Goal: Task Accomplishment & Management: Complete application form

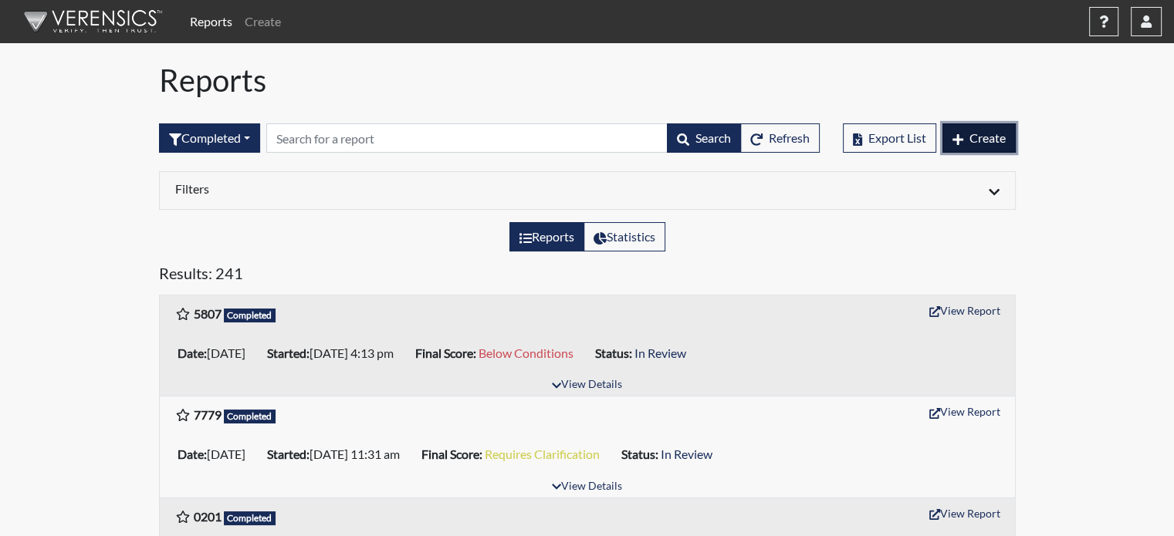
click at [967, 133] on button "Create" at bounding box center [978, 137] width 73 height 29
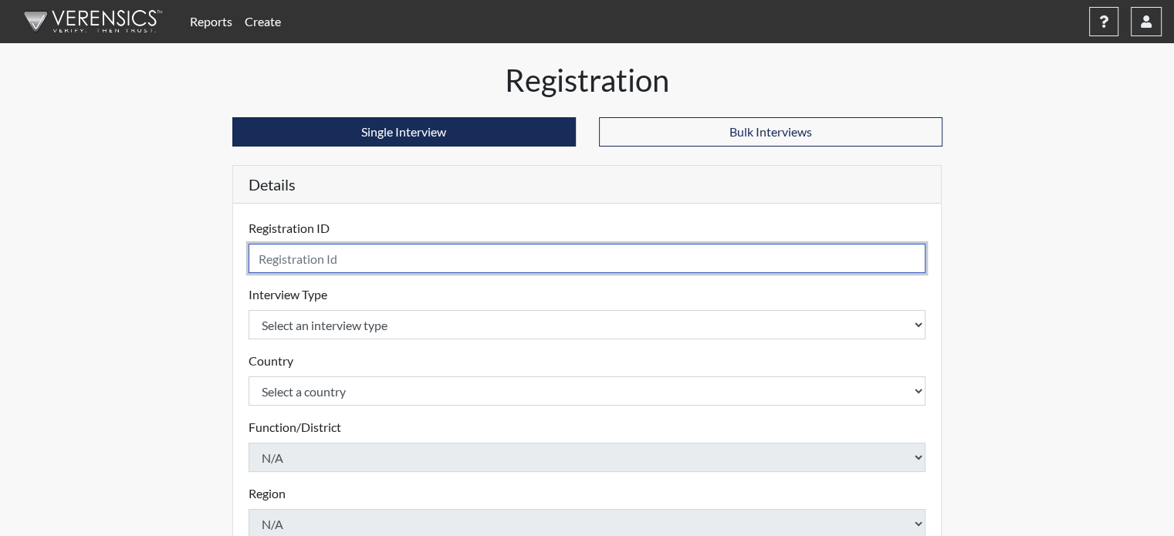
click at [291, 248] on input "text" at bounding box center [586, 258] width 677 height 29
type input "3104"
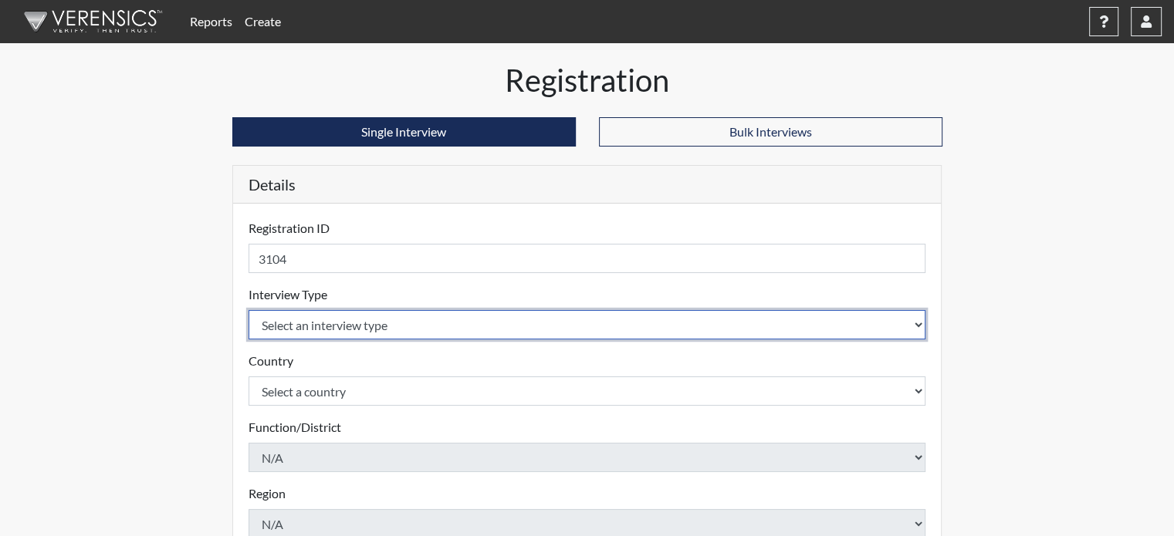
click at [323, 323] on body "Reports Create Help Center × Verensics Best Practices How to successfully use t…" at bounding box center [587, 268] width 1174 height 536
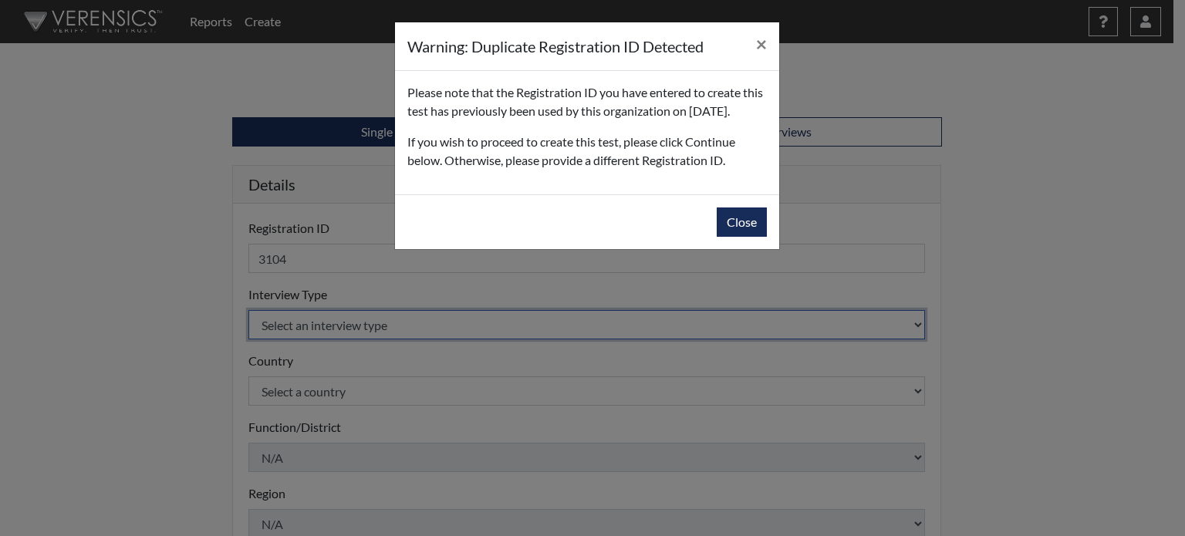
select select "c2470aee-a530-11ea-a930-026c882af335"
click at [248, 310] on select "Select an interview type Pre-Employment" at bounding box center [586, 324] width 677 height 29
click at [730, 237] on button "Close" at bounding box center [742, 222] width 50 height 29
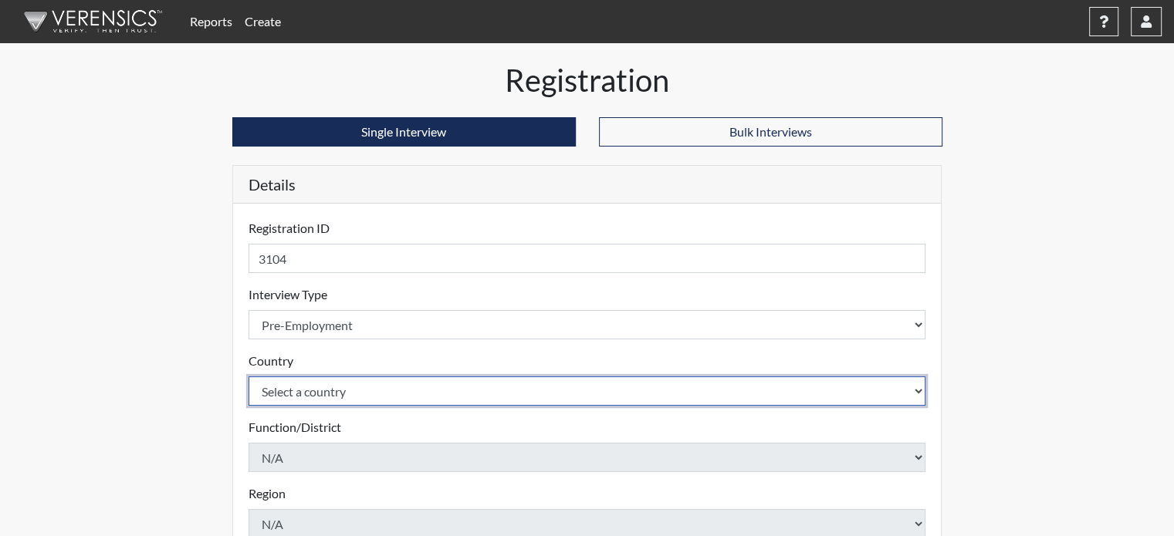
click at [326, 384] on select "Select a country [GEOGRAPHIC_DATA] [GEOGRAPHIC_DATA]" at bounding box center [586, 391] width 677 height 29
select select "united-states-of-[GEOGRAPHIC_DATA]"
click at [248, 377] on select "Select a country [GEOGRAPHIC_DATA] [GEOGRAPHIC_DATA]" at bounding box center [586, 391] width 677 height 29
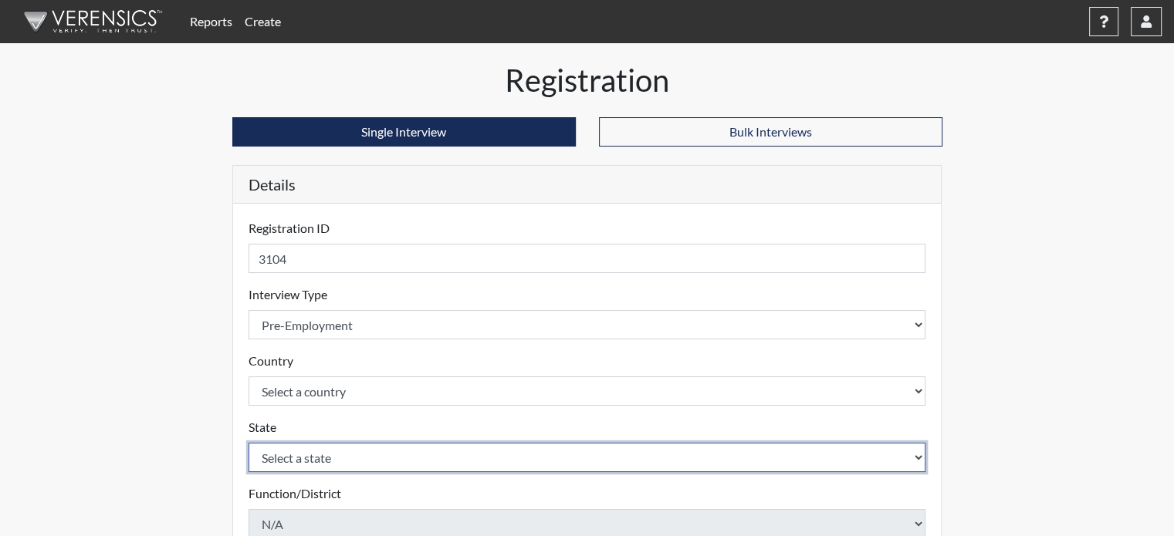
click at [315, 450] on select "Select a state [US_STATE] [US_STATE] [US_STATE] [US_STATE] [US_STATE] [US_STATE…" at bounding box center [586, 457] width 677 height 29
select select "CT"
click at [248, 443] on select "Select a state [US_STATE] [US_STATE] [US_STATE] [US_STATE] [US_STATE] [US_STATE…" at bounding box center [586, 457] width 677 height 29
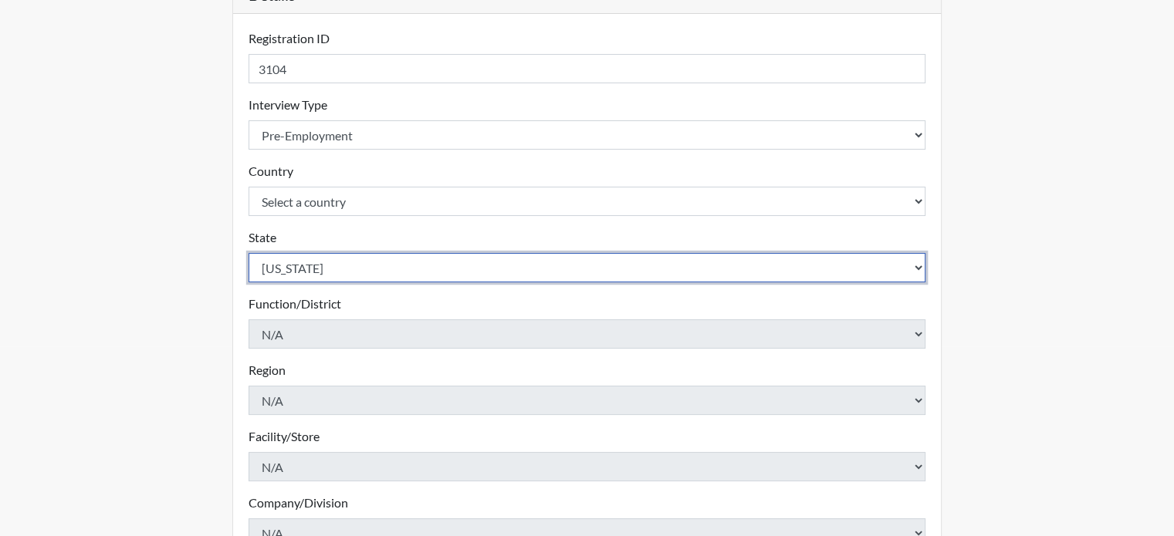
scroll to position [397, 0]
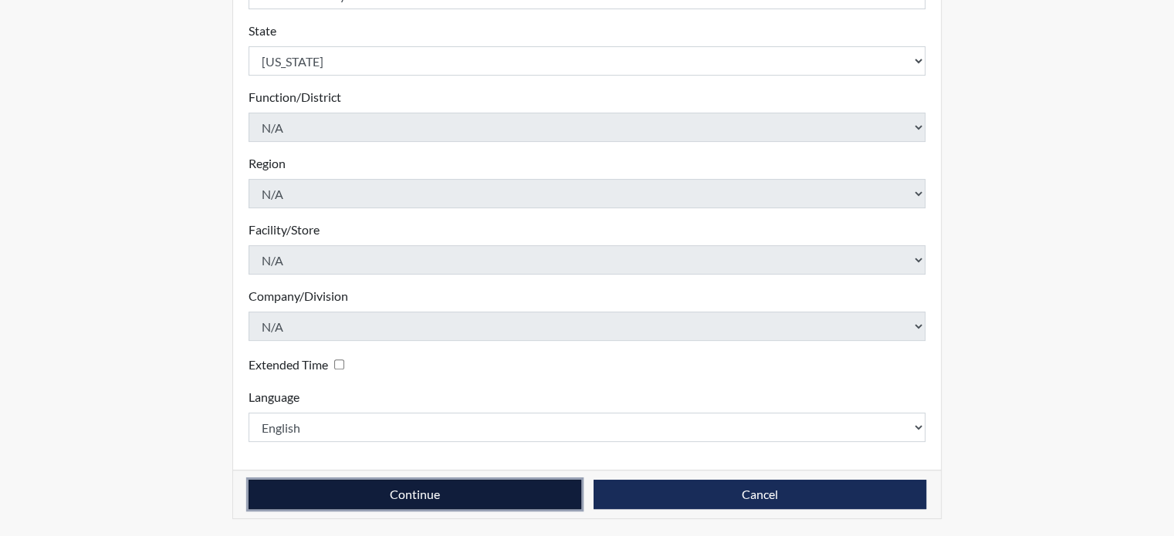
click at [401, 488] on button "Continue" at bounding box center [414, 494] width 333 height 29
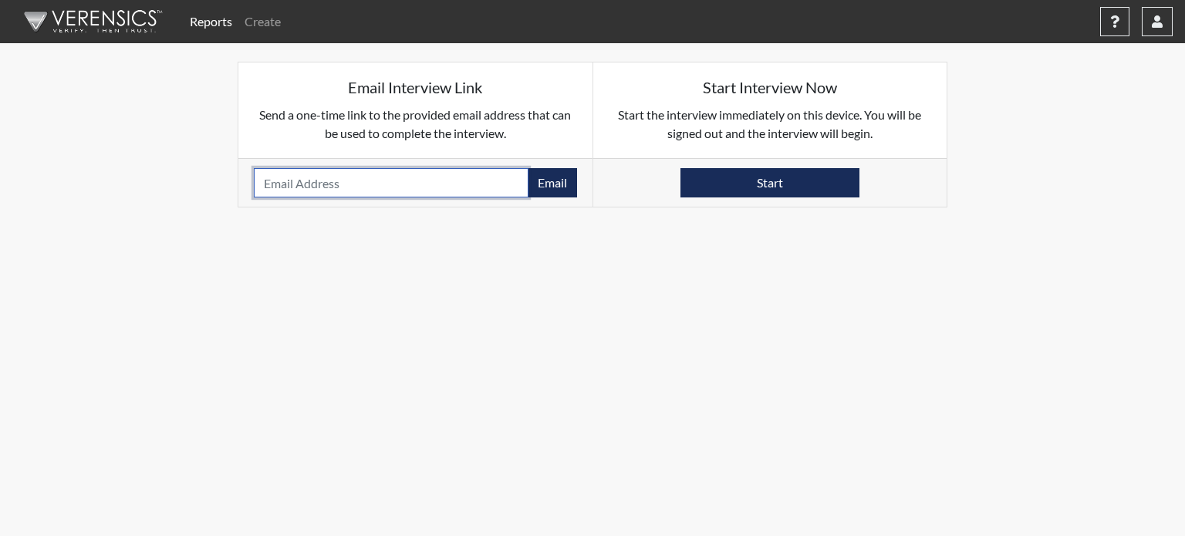
click at [397, 191] on input "email" at bounding box center [391, 182] width 275 height 29
click at [370, 174] on input "email" at bounding box center [391, 182] width 275 height 29
paste input "[EMAIL_ADDRESS][DOMAIN_NAME]"
type input "[EMAIL_ADDRESS][DOMAIN_NAME]"
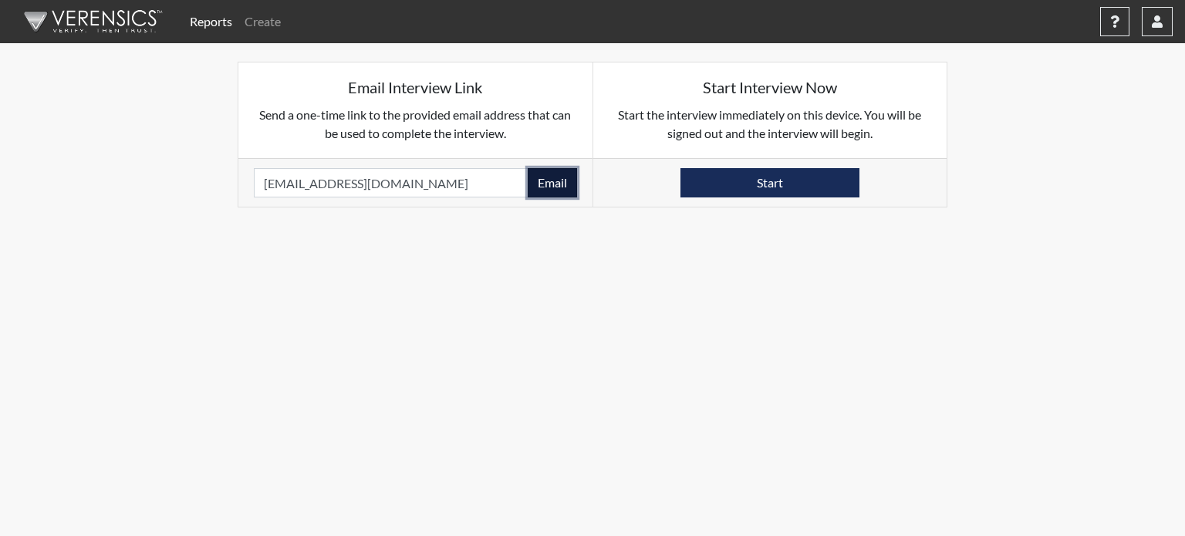
click at [537, 192] on button "Email" at bounding box center [552, 182] width 49 height 29
